Goal: Information Seeking & Learning: Learn about a topic

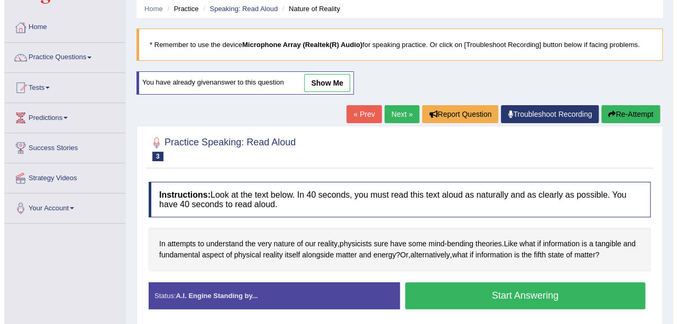
scroll to position [42, 0]
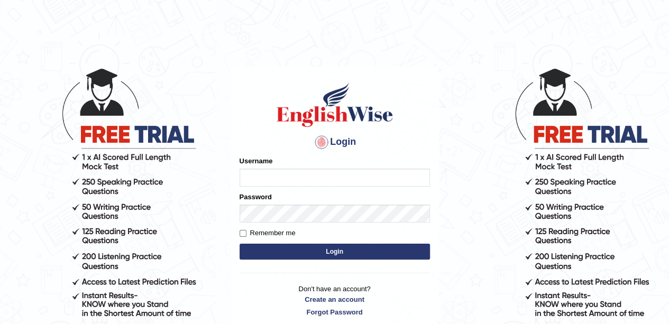
type input "okyere"
click at [337, 251] on button "Login" at bounding box center [335, 252] width 190 height 16
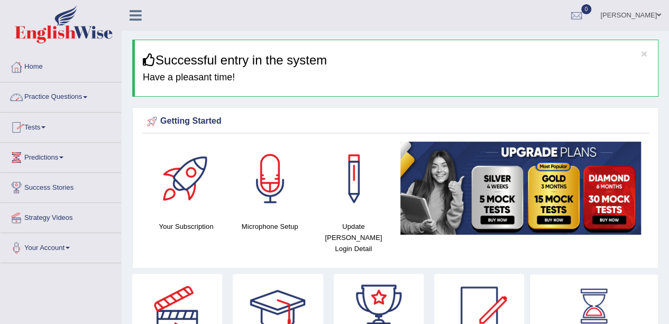
click at [91, 95] on link "Practice Questions" at bounding box center [61, 96] width 121 height 26
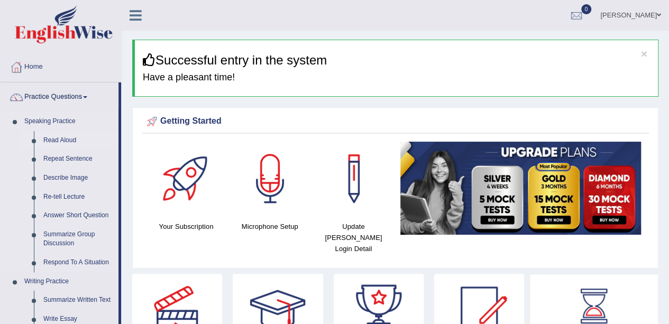
click at [65, 139] on link "Read Aloud" at bounding box center [79, 140] width 80 height 19
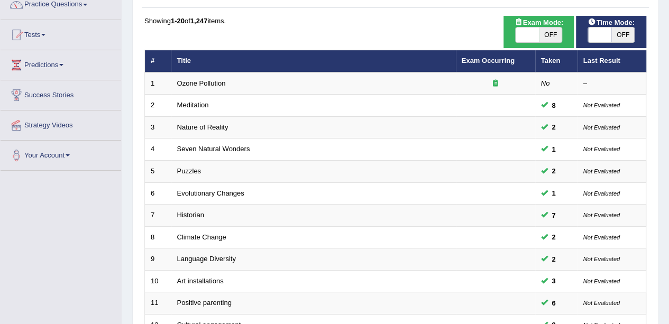
scroll to position [84, 0]
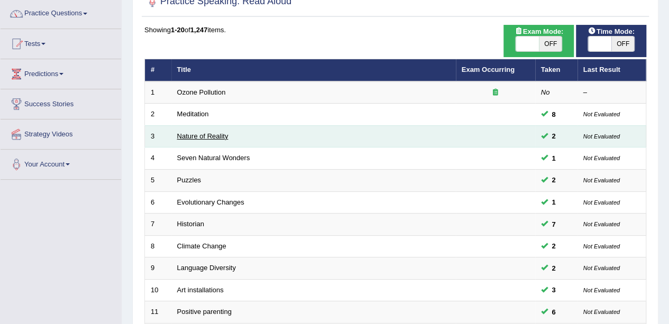
click at [199, 133] on link "Nature of Reality" at bounding box center [202, 136] width 51 height 8
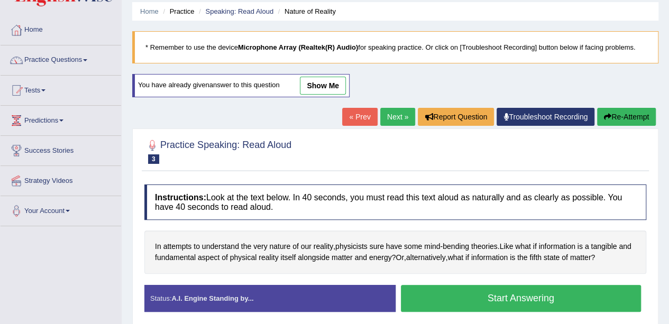
scroll to position [38, 0]
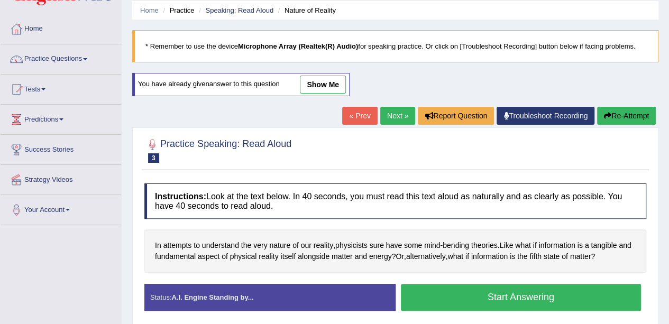
click at [517, 292] on button "Start Answering" at bounding box center [521, 297] width 241 height 27
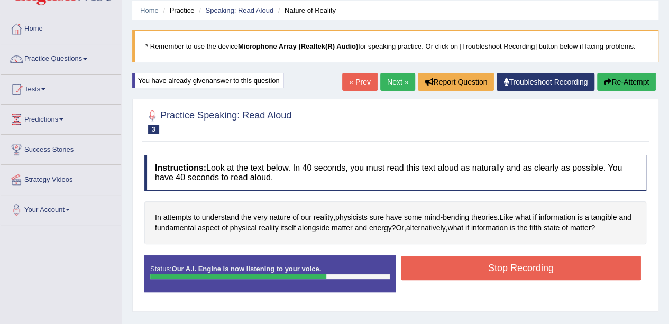
click at [547, 263] on button "Stop Recording" at bounding box center [521, 268] width 241 height 24
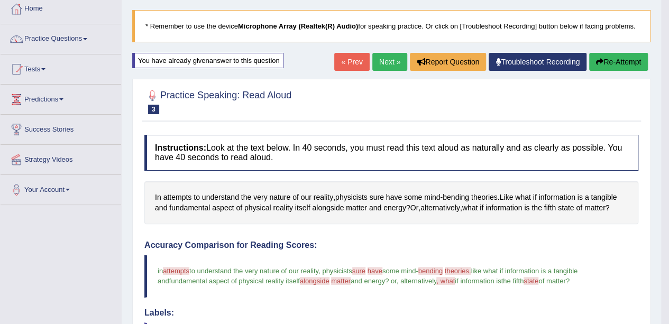
scroll to position [28, 0]
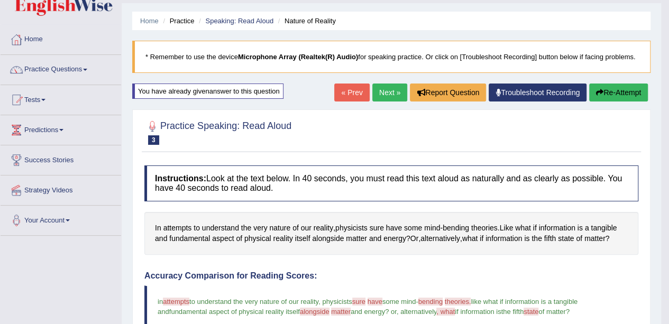
click at [629, 85] on button "Re-Attempt" at bounding box center [618, 93] width 59 height 18
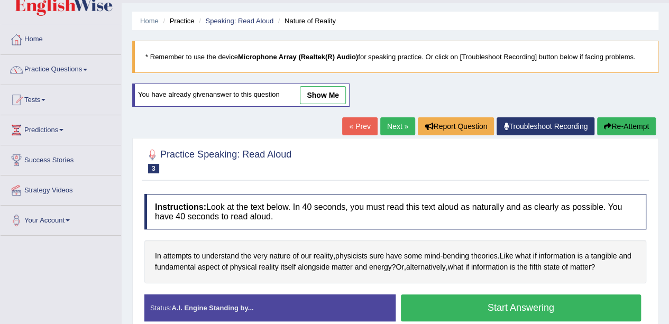
click at [517, 298] on button "Start Answering" at bounding box center [521, 308] width 241 height 27
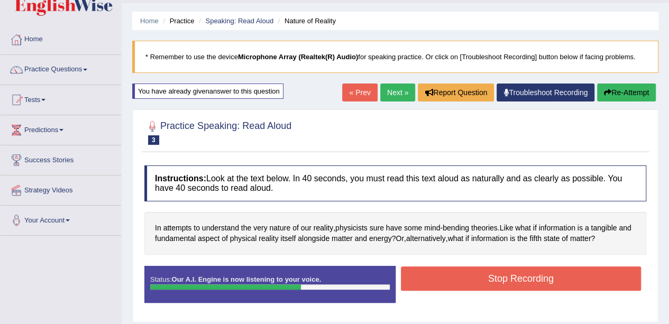
click at [503, 282] on button "Stop Recording" at bounding box center [521, 279] width 241 height 24
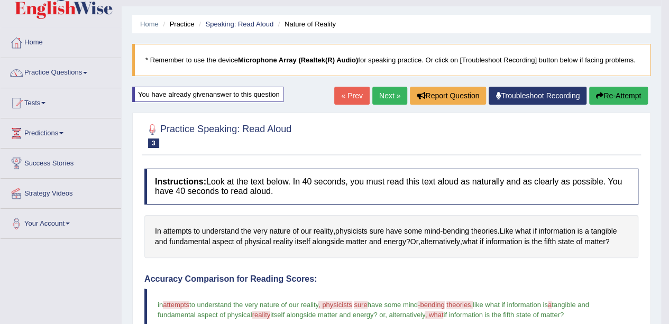
scroll to position [17, 0]
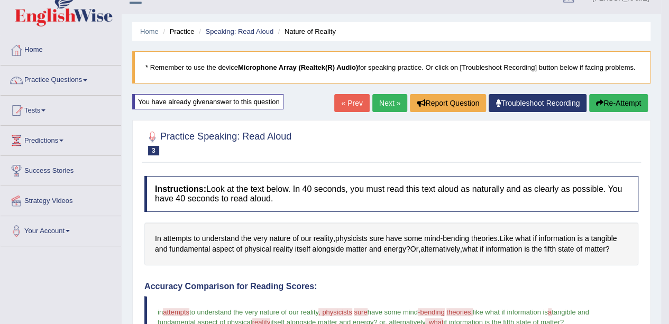
click at [625, 103] on button "Re-Attempt" at bounding box center [618, 103] width 59 height 18
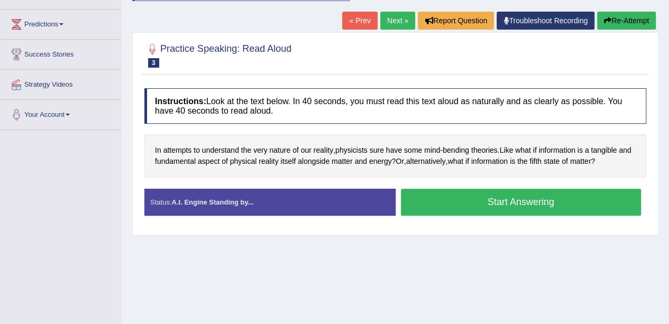
scroll to position [132, 0]
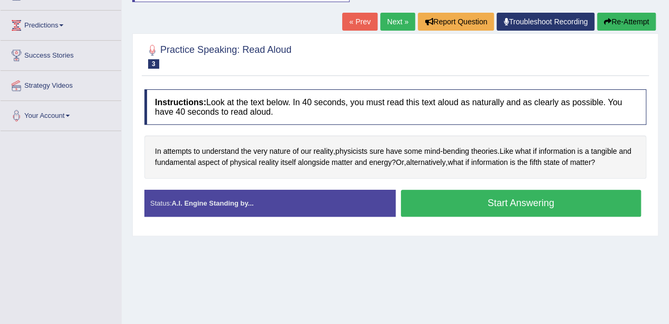
click at [525, 198] on button "Start Answering" at bounding box center [521, 203] width 241 height 27
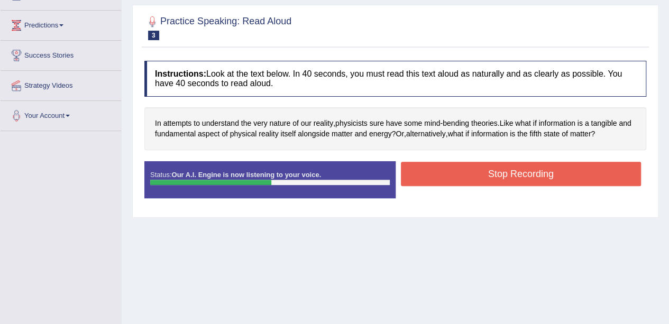
click at [519, 176] on button "Stop Recording" at bounding box center [521, 174] width 241 height 24
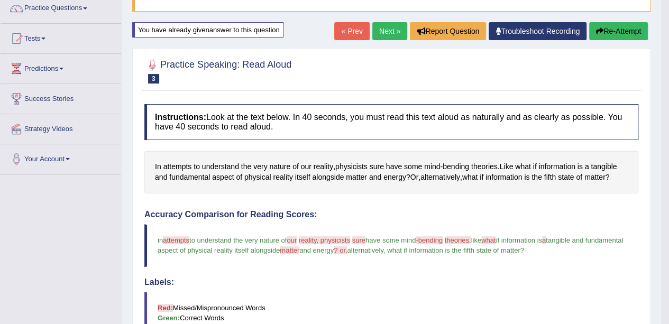
scroll to position [81, 0]
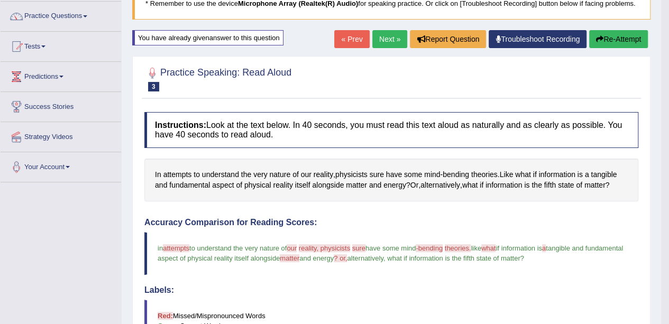
click at [603, 38] on button "Re-Attempt" at bounding box center [618, 39] width 59 height 18
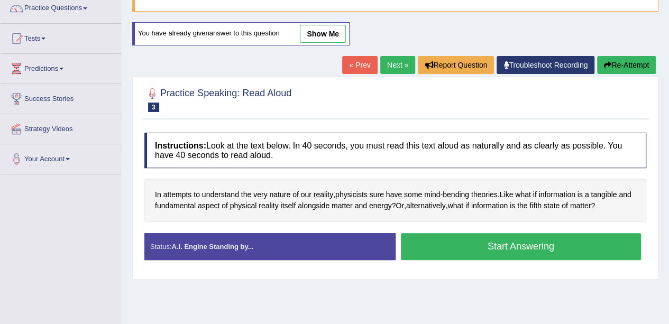
scroll to position [89, 0]
click at [465, 194] on span "bending" at bounding box center [456, 194] width 26 height 11
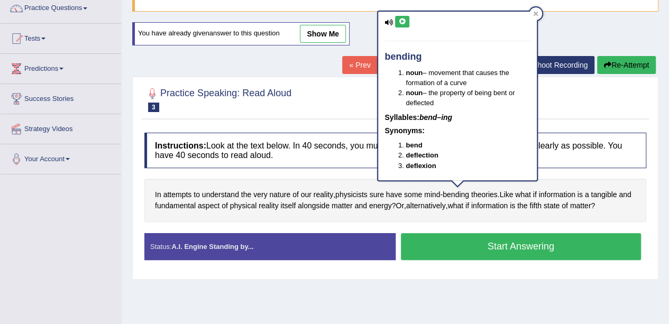
click at [399, 23] on icon at bounding box center [402, 22] width 8 height 6
click at [485, 194] on span "theories" at bounding box center [484, 194] width 26 height 11
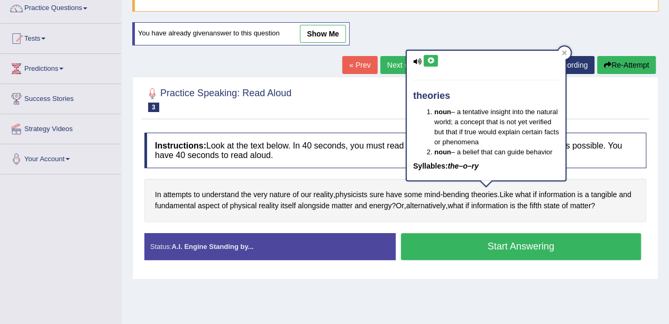
click at [430, 62] on icon at bounding box center [431, 61] width 8 height 6
click at [384, 86] on div at bounding box center [395, 99] width 502 height 32
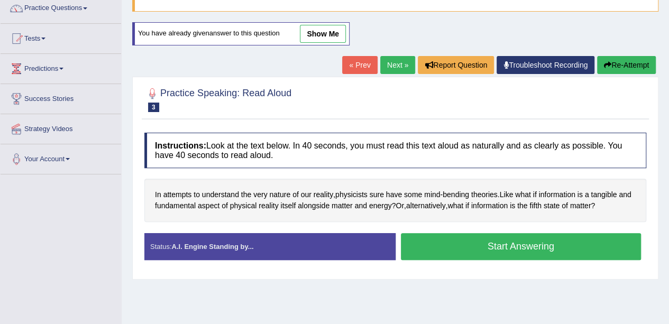
click at [448, 241] on button "Start Answering" at bounding box center [521, 246] width 241 height 27
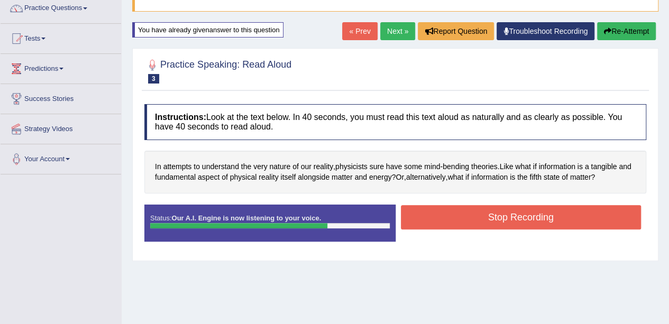
click at [469, 219] on button "Stop Recording" at bounding box center [521, 217] width 241 height 24
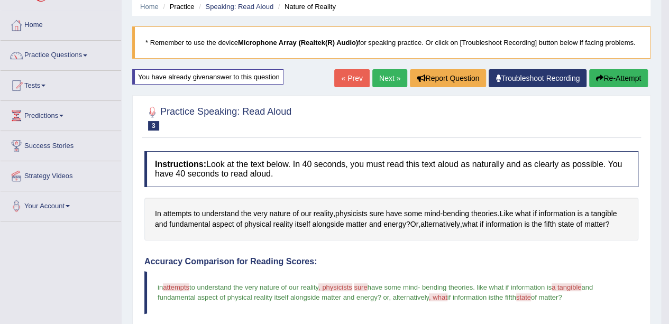
scroll to position [32, 0]
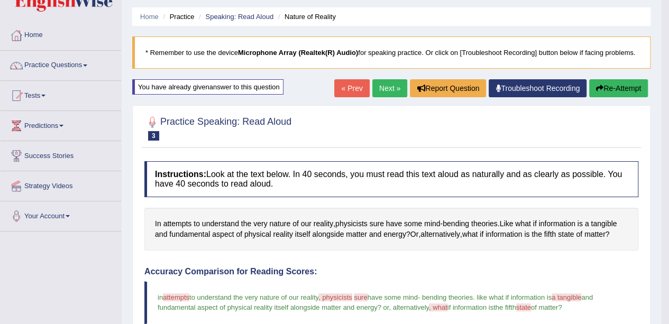
click at [618, 89] on button "Re-Attempt" at bounding box center [618, 88] width 59 height 18
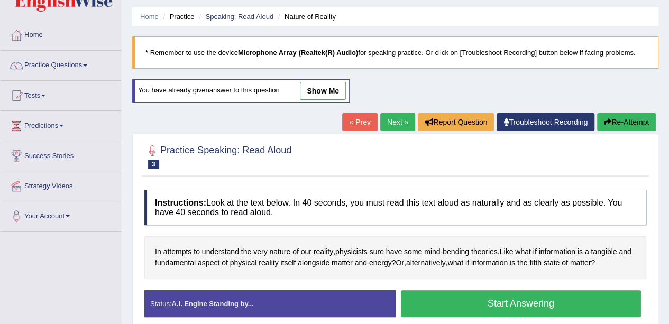
click at [505, 303] on button "Start Answering" at bounding box center [521, 303] width 241 height 27
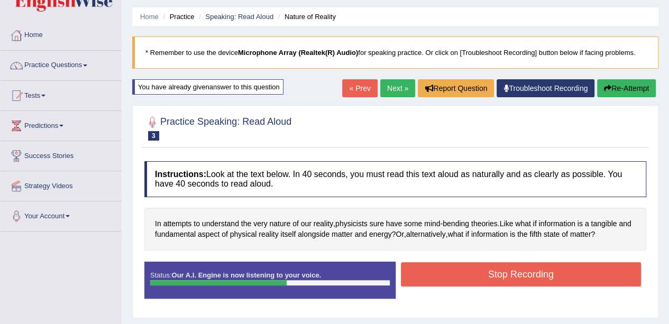
click at [510, 271] on button "Stop Recording" at bounding box center [521, 274] width 241 height 24
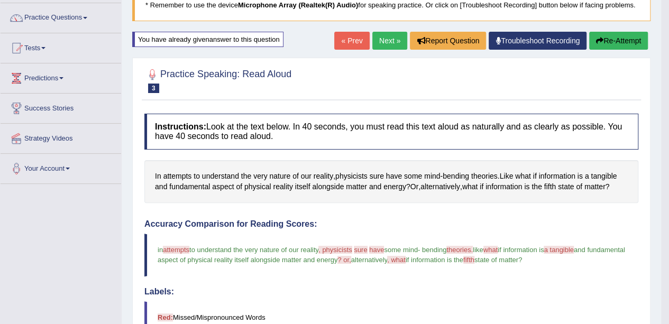
scroll to position [32, 0]
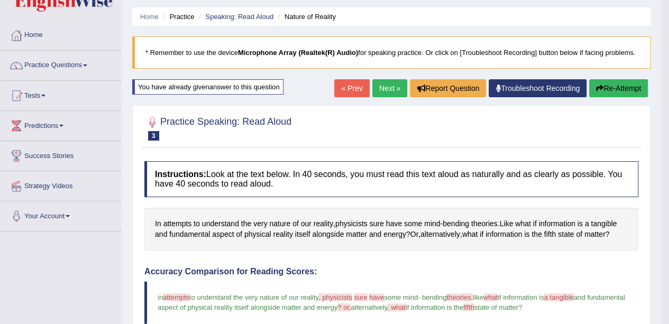
click at [388, 88] on link "Next »" at bounding box center [389, 88] width 35 height 18
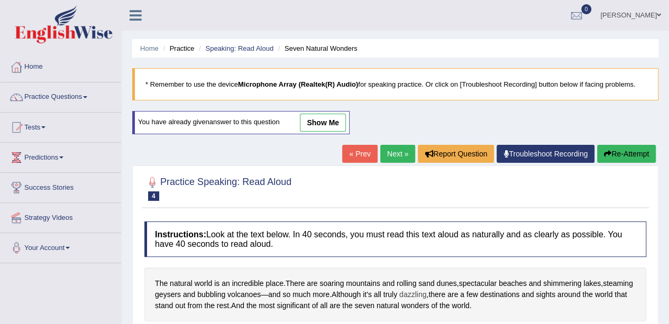
click at [426, 290] on span "dazzling" at bounding box center [412, 294] width 27 height 11
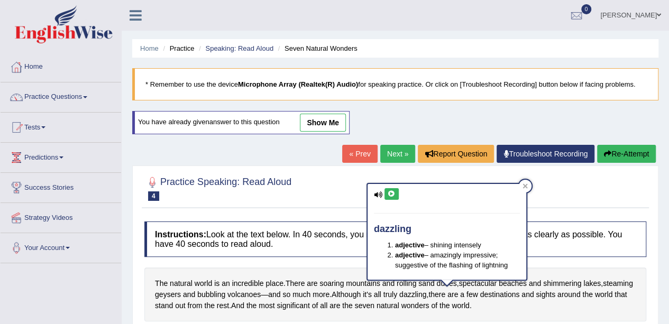
click at [388, 188] on button at bounding box center [392, 194] width 14 height 12
click at [342, 281] on span "soaring" at bounding box center [332, 283] width 24 height 11
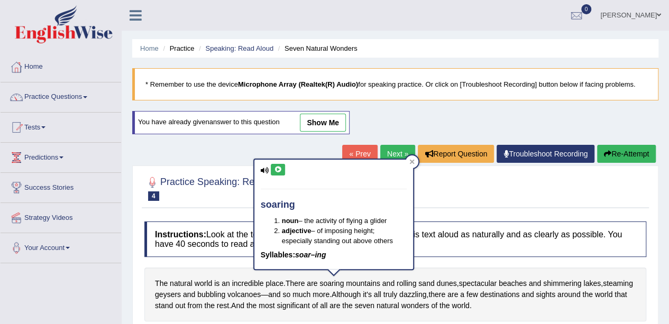
click at [276, 171] on icon at bounding box center [278, 170] width 8 height 6
click at [434, 193] on div at bounding box center [395, 188] width 502 height 32
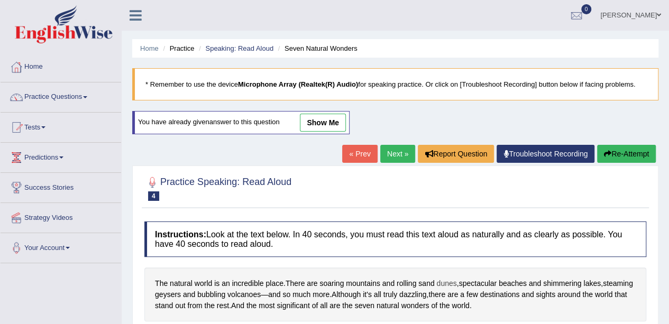
click at [446, 286] on span "dunes" at bounding box center [447, 283] width 20 height 11
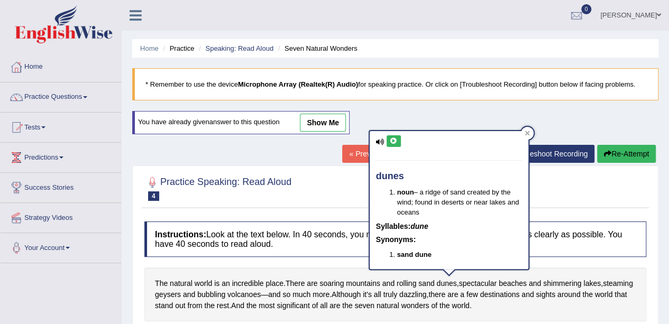
click at [390, 143] on icon at bounding box center [394, 141] width 8 height 6
click at [492, 278] on span "spectacular" at bounding box center [478, 283] width 38 height 11
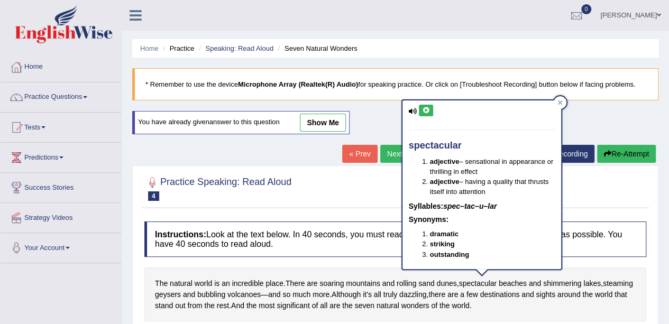
click at [429, 113] on button at bounding box center [426, 111] width 14 height 12
click at [225, 292] on span "bubbling" at bounding box center [211, 294] width 28 height 11
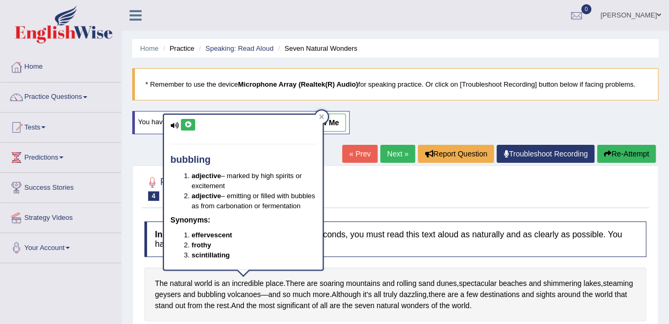
click at [188, 126] on icon at bounding box center [188, 125] width 8 height 6
click at [376, 193] on div at bounding box center [395, 188] width 502 height 32
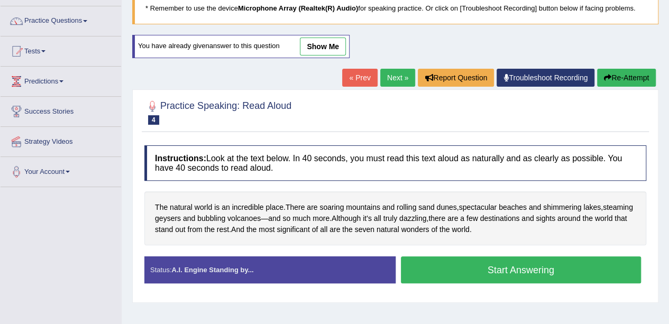
scroll to position [77, 0]
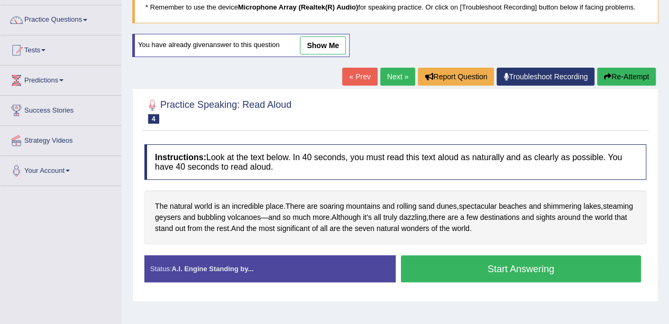
click at [510, 264] on button "Start Answering" at bounding box center [521, 269] width 241 height 27
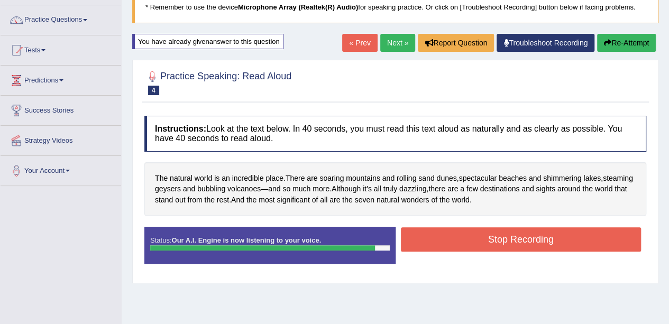
click at [521, 230] on button "Stop Recording" at bounding box center [521, 240] width 241 height 24
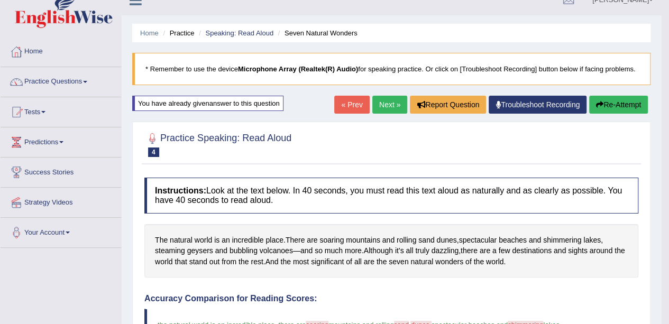
scroll to position [2, 0]
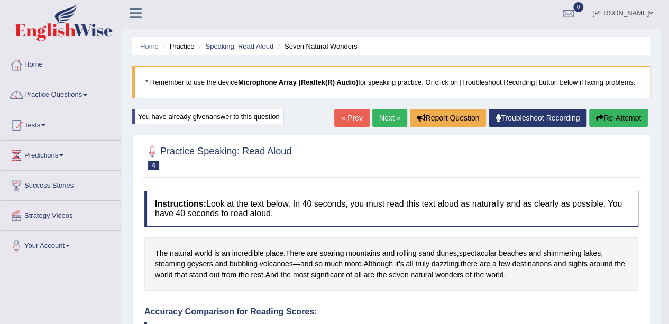
click at [87, 95] on span at bounding box center [85, 95] width 4 height 2
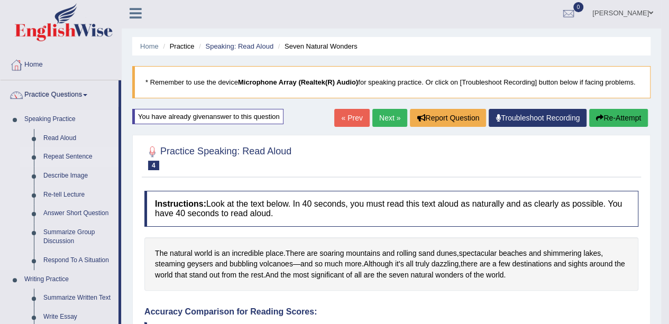
click at [60, 157] on link "Repeat Sentence" at bounding box center [79, 157] width 80 height 19
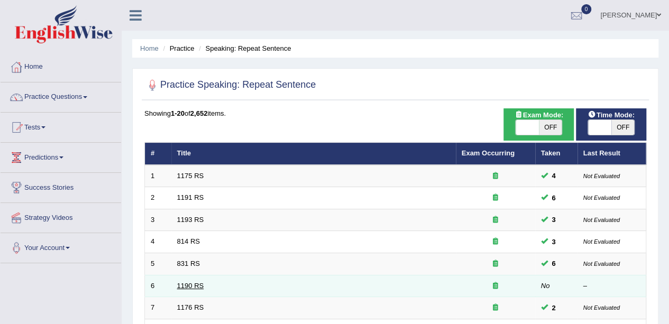
click at [192, 285] on link "1190 RS" at bounding box center [190, 286] width 27 height 8
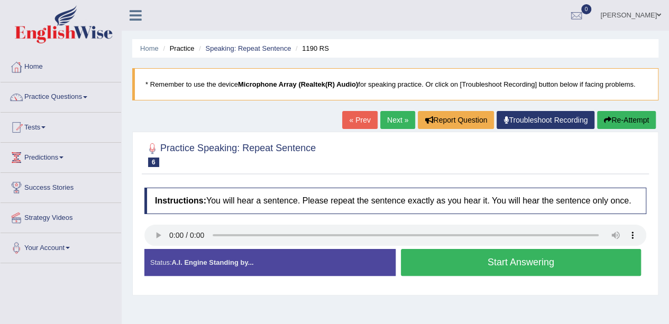
click at [452, 258] on button "Start Answering" at bounding box center [521, 262] width 241 height 27
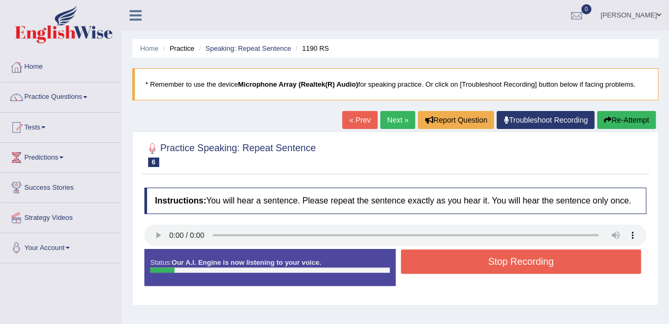
click at [428, 255] on button "Stop Recording" at bounding box center [521, 262] width 241 height 24
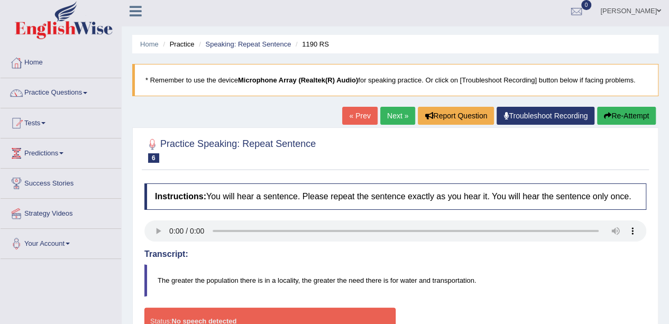
scroll to position [6, 0]
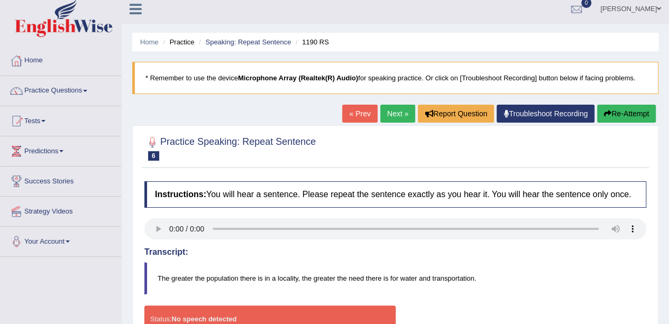
click at [624, 112] on button "Re-Attempt" at bounding box center [626, 114] width 59 height 18
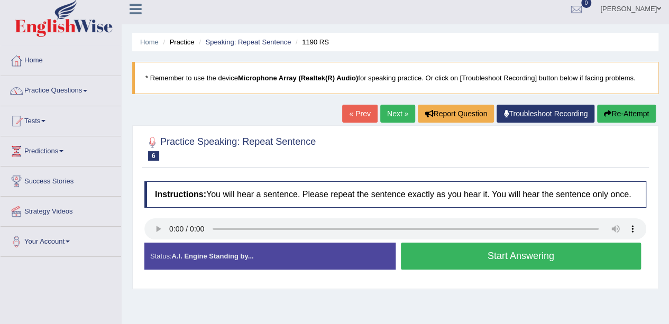
click at [512, 252] on button "Start Answering" at bounding box center [521, 256] width 241 height 27
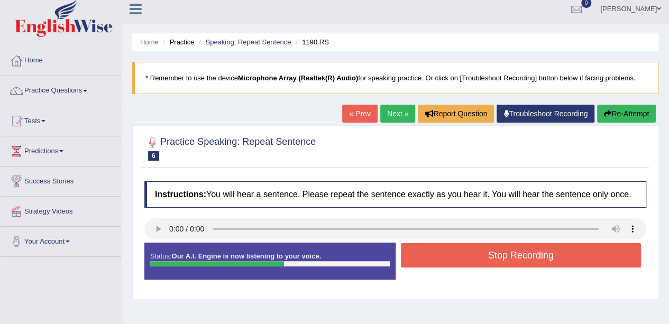
click at [512, 252] on button "Stop Recording" at bounding box center [521, 255] width 241 height 24
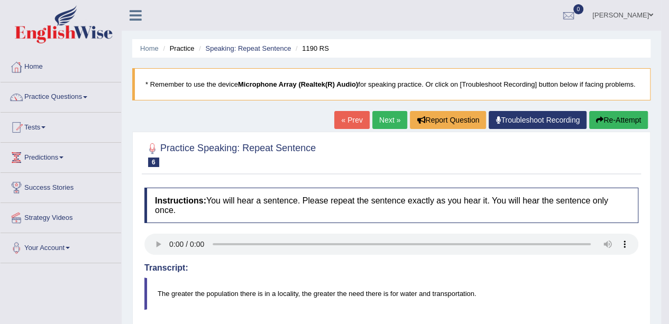
click at [597, 115] on button "Re-Attempt" at bounding box center [618, 120] width 59 height 18
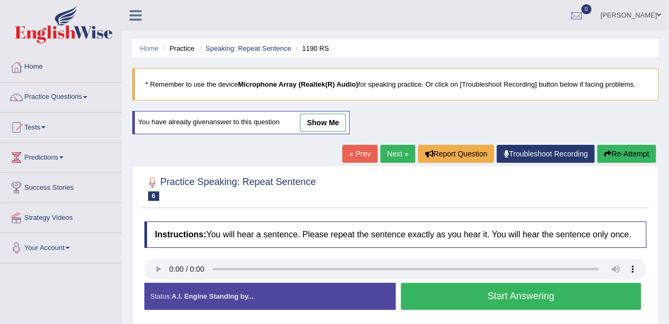
click at [460, 292] on button "Start Answering" at bounding box center [521, 296] width 241 height 27
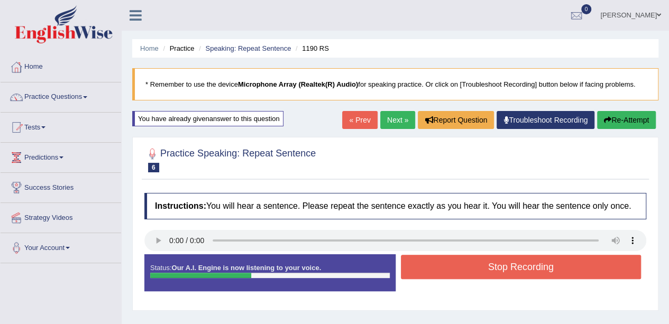
click at [460, 292] on div "Status: Our A.I. Engine is now listening to your voice. Start Answering Stop Re…" at bounding box center [395, 279] width 502 height 48
click at [467, 261] on button "Stop Recording" at bounding box center [521, 267] width 241 height 24
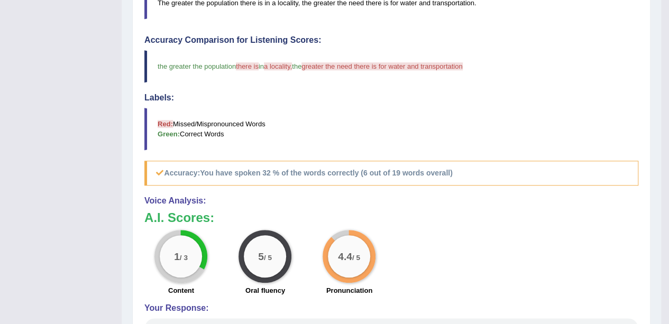
scroll to position [297, 0]
click at [83, 79] on div "Toggle navigation Home Practice Questions Speaking Practice Read Aloud Repeat S…" at bounding box center [330, 65] width 661 height 724
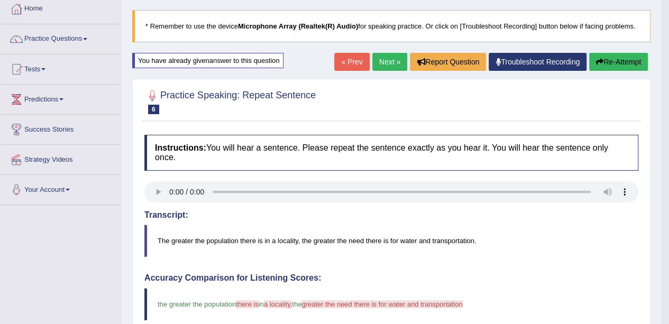
scroll to position [38, 0]
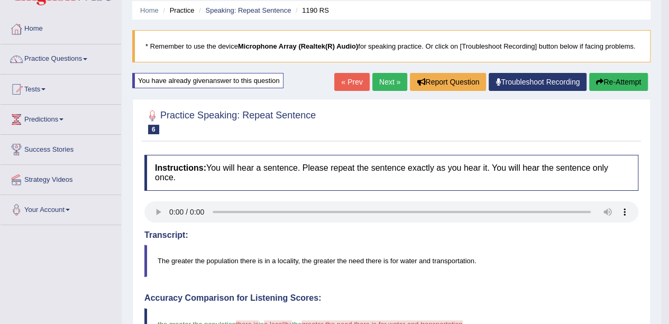
click at [615, 81] on button "Re-Attempt" at bounding box center [618, 82] width 59 height 18
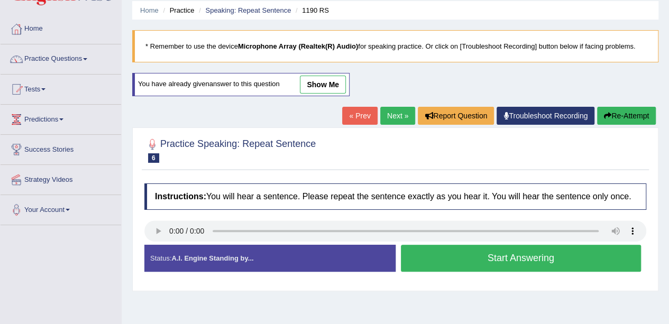
click at [533, 263] on button "Start Answering" at bounding box center [521, 258] width 241 height 27
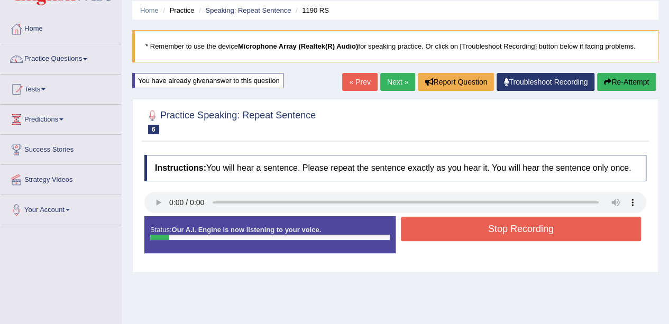
click at [540, 229] on button "Stop Recording" at bounding box center [521, 229] width 241 height 24
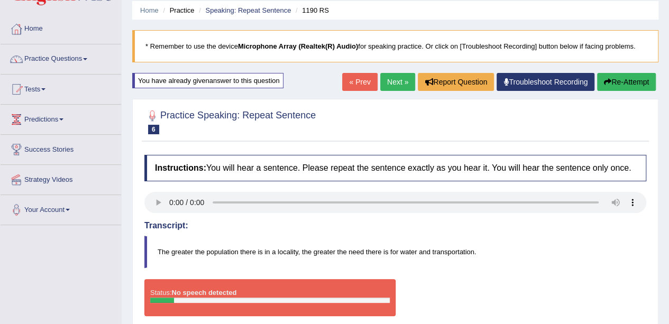
click at [632, 79] on button "Re-Attempt" at bounding box center [626, 82] width 59 height 18
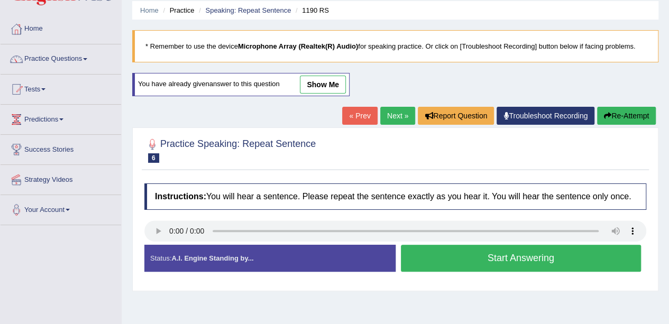
click at [545, 256] on button "Start Answering" at bounding box center [521, 258] width 241 height 27
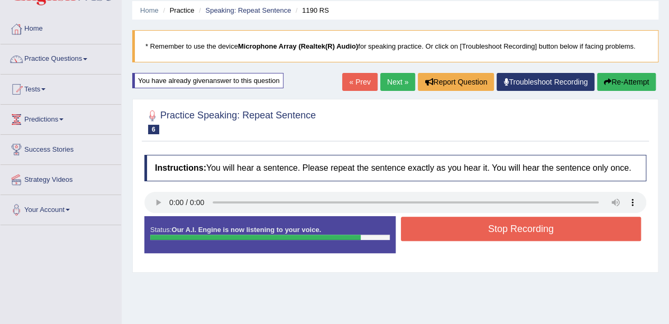
click at [558, 230] on button "Stop Recording" at bounding box center [521, 229] width 241 height 24
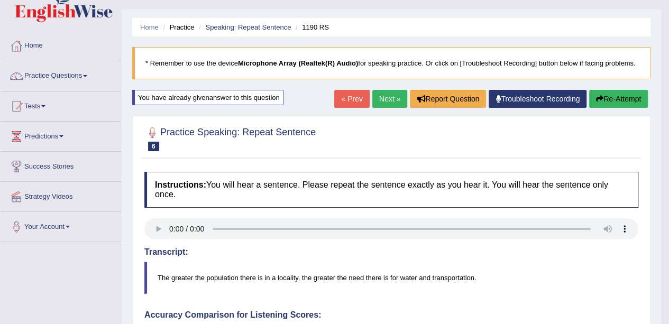
scroll to position [20, 0]
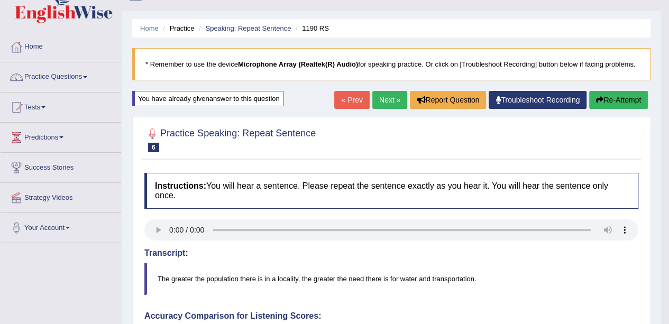
click at [621, 102] on button "Re-Attempt" at bounding box center [618, 100] width 59 height 18
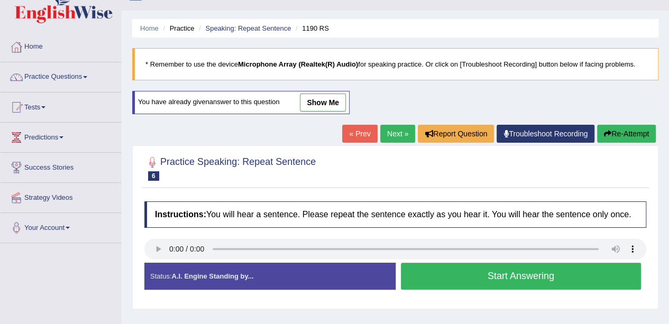
click at [587, 276] on button "Start Answering" at bounding box center [521, 276] width 241 height 27
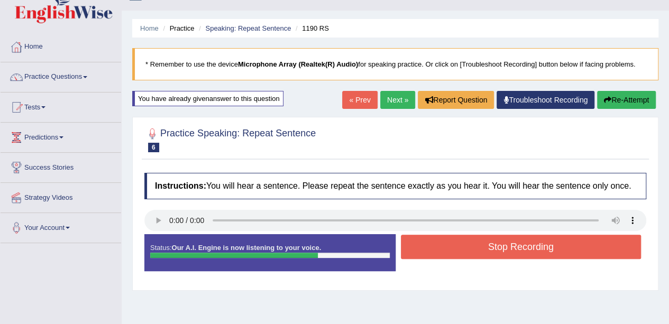
click at [596, 244] on button "Stop Recording" at bounding box center [521, 247] width 241 height 24
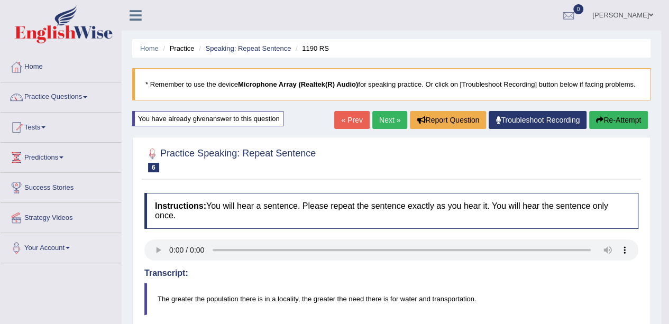
click at [381, 123] on link "Next »" at bounding box center [389, 120] width 35 height 18
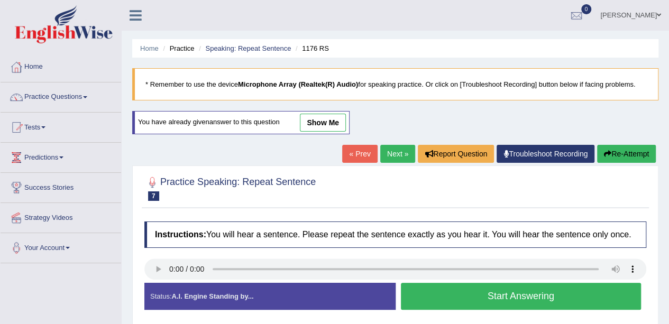
click at [552, 296] on button "Start Answering" at bounding box center [521, 296] width 241 height 27
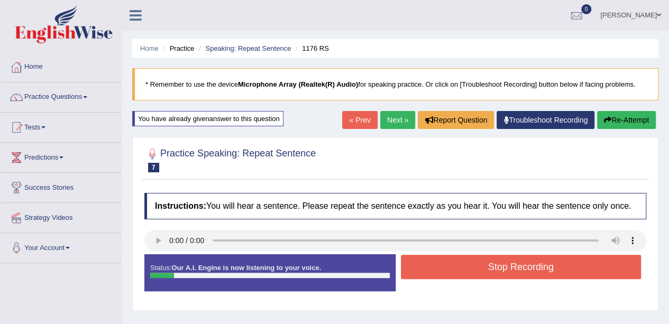
click at [555, 272] on button "Stop Recording" at bounding box center [521, 267] width 241 height 24
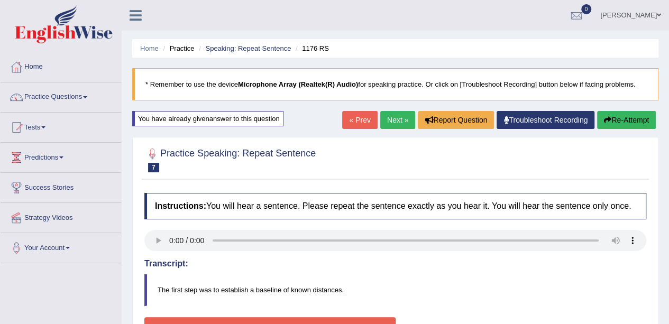
click at [631, 117] on button "Re-Attempt" at bounding box center [626, 120] width 59 height 18
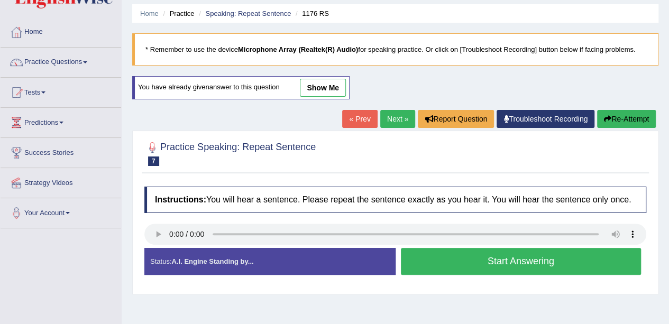
scroll to position [37, 0]
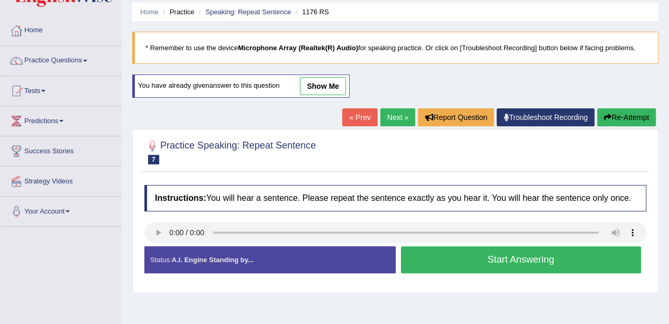
click at [584, 265] on button "Start Answering" at bounding box center [521, 260] width 241 height 27
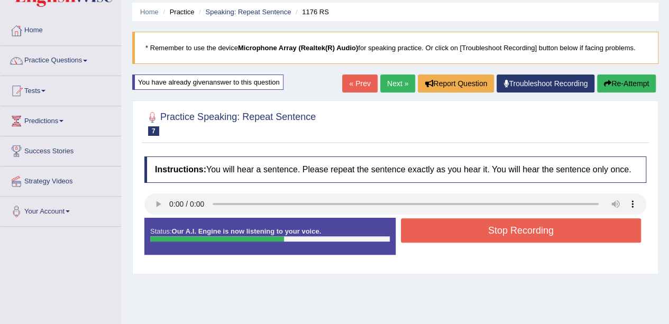
click at [576, 232] on button "Stop Recording" at bounding box center [521, 231] width 241 height 24
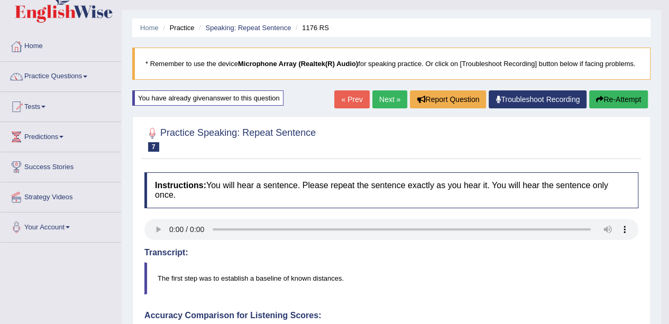
scroll to position [0, 0]
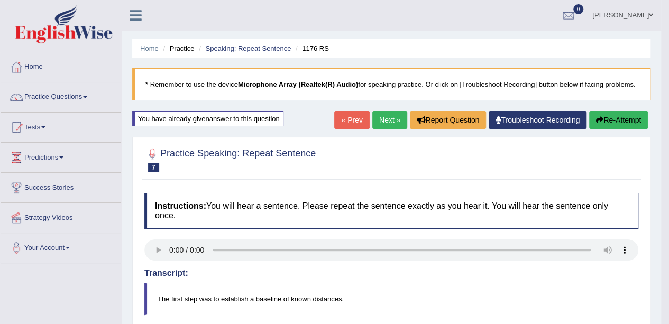
click at [623, 119] on button "Re-Attempt" at bounding box center [618, 120] width 59 height 18
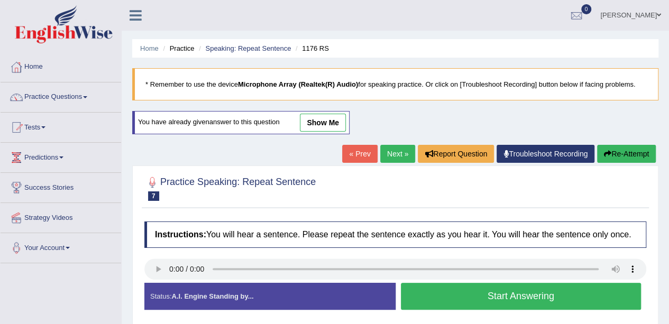
click at [562, 298] on button "Start Answering" at bounding box center [521, 296] width 241 height 27
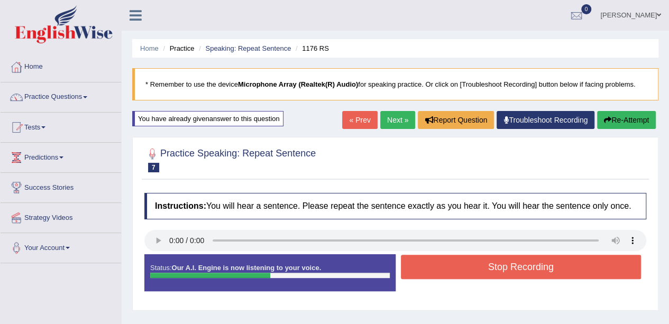
click at [558, 270] on button "Stop Recording" at bounding box center [521, 267] width 241 height 24
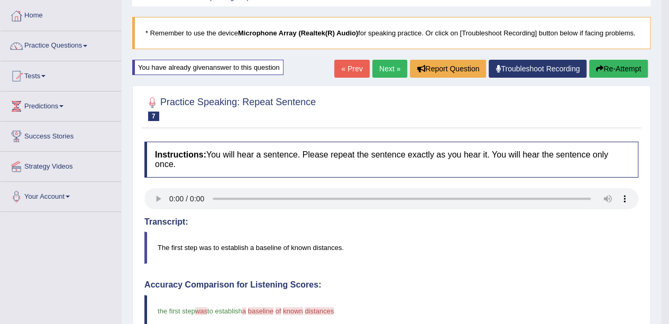
scroll to position [41, 0]
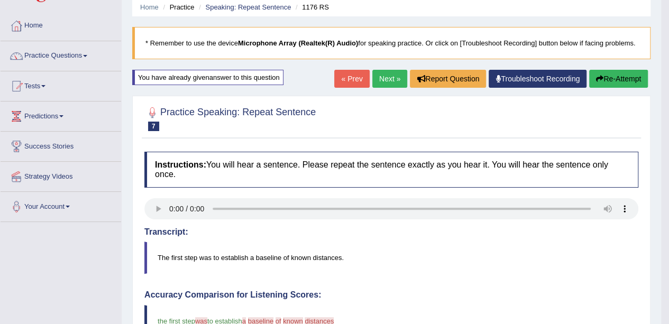
click at [630, 78] on button "Re-Attempt" at bounding box center [618, 79] width 59 height 18
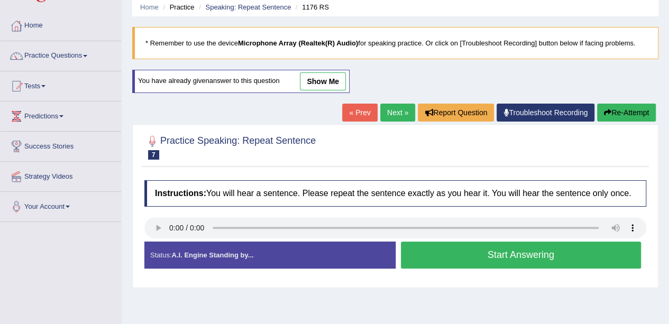
click at [586, 255] on button "Start Answering" at bounding box center [521, 255] width 241 height 27
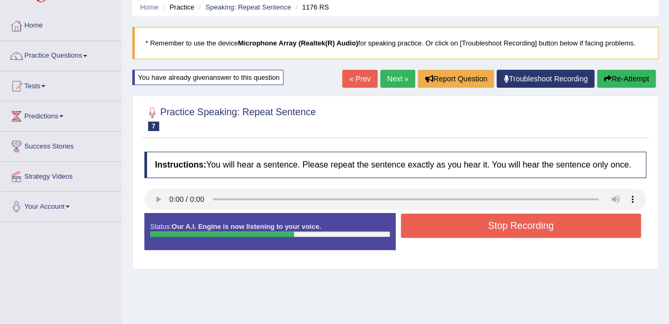
click at [578, 224] on button "Stop Recording" at bounding box center [521, 226] width 241 height 24
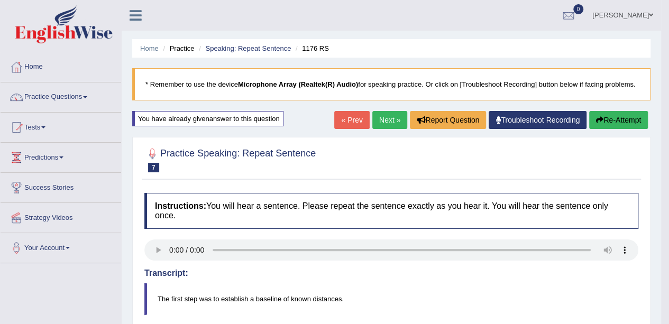
click at [383, 116] on link "Next »" at bounding box center [389, 120] width 35 height 18
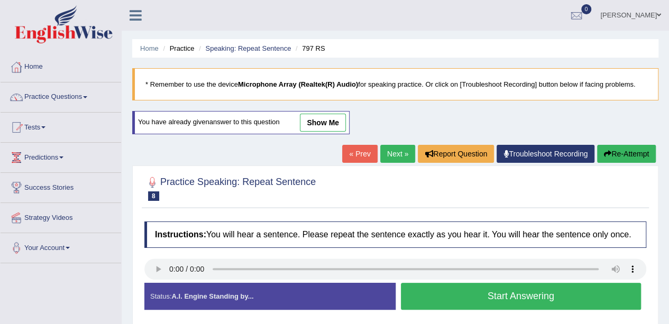
click at [576, 298] on button "Start Answering" at bounding box center [521, 296] width 241 height 27
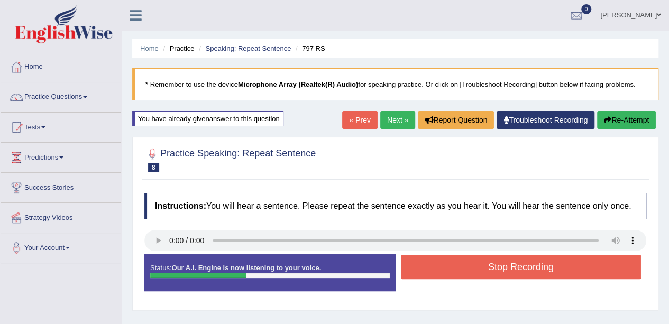
click at [579, 271] on button "Stop Recording" at bounding box center [521, 267] width 241 height 24
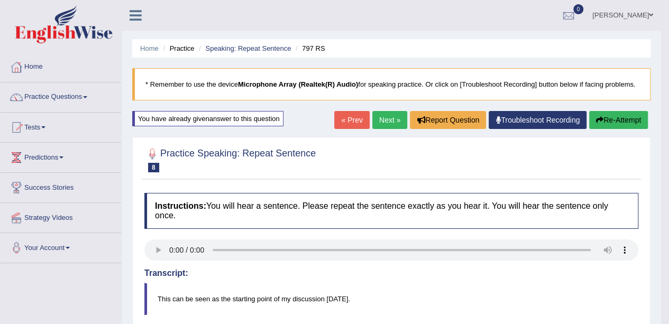
click at [623, 122] on button "Re-Attempt" at bounding box center [618, 120] width 59 height 18
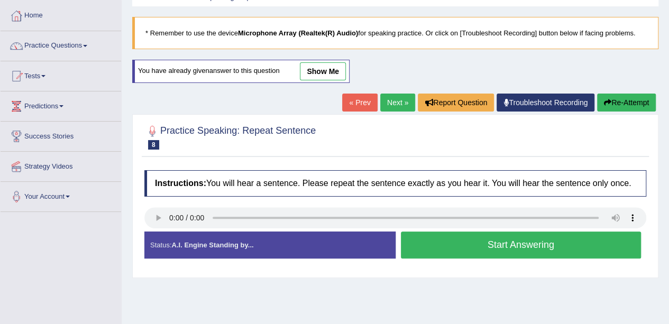
scroll to position [57, 0]
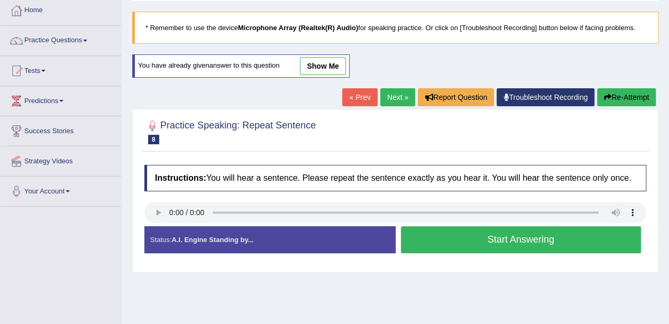
click at [583, 237] on button "Start Answering" at bounding box center [521, 239] width 241 height 27
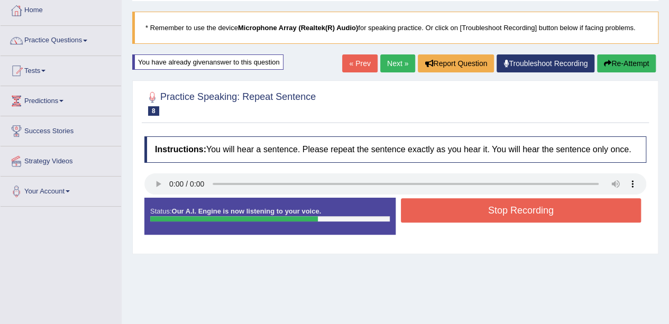
click at [582, 214] on button "Stop Recording" at bounding box center [521, 210] width 241 height 24
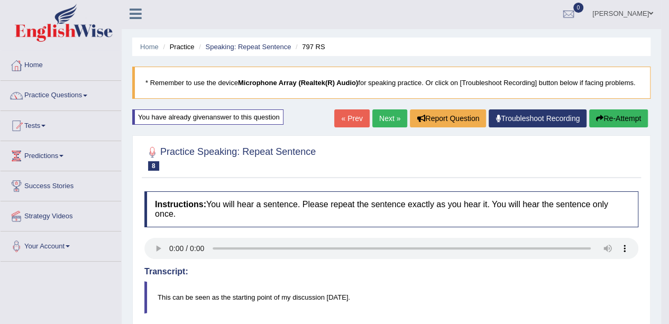
scroll to position [0, 0]
